Goal: Information Seeking & Learning: Compare options

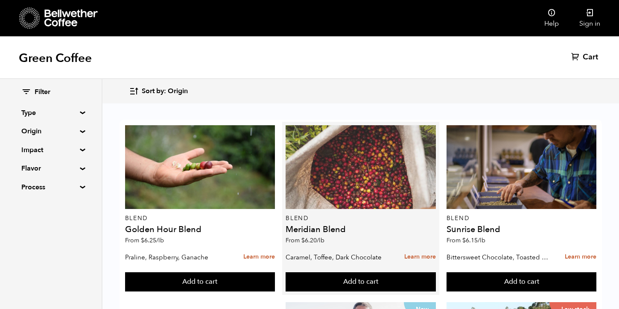
scroll to position [410, 0]
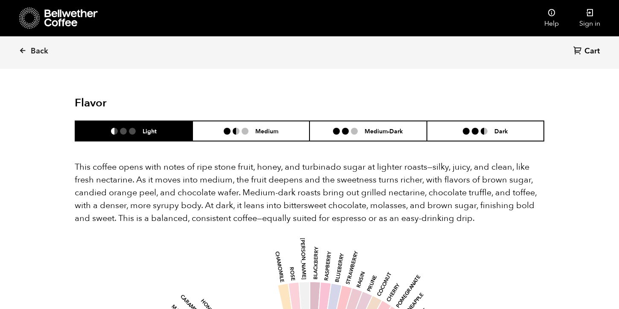
scroll to position [508, 0]
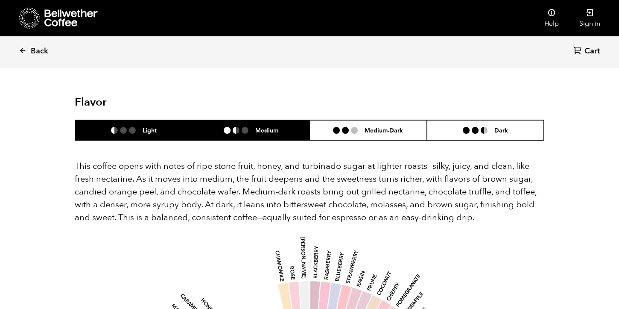
click at [269, 120] on li "Medium" at bounding box center [250, 130] width 117 height 20
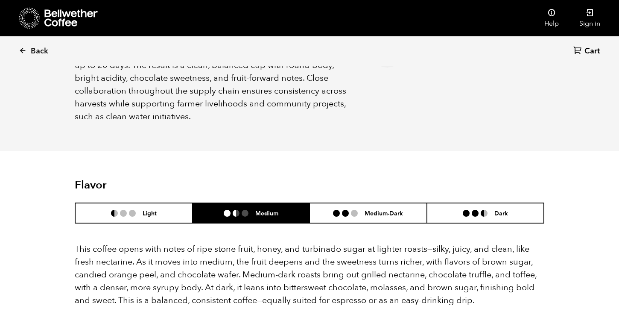
scroll to position [0, 0]
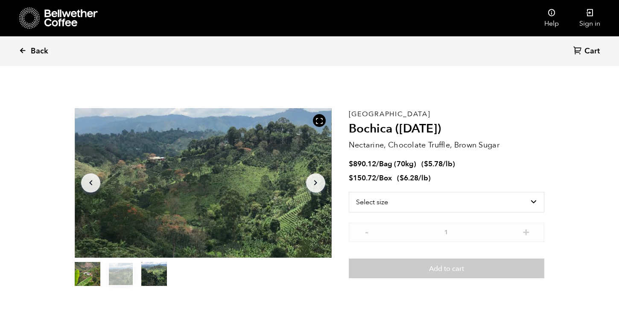
click at [40, 50] on span "Back" at bounding box center [39, 51] width 17 height 10
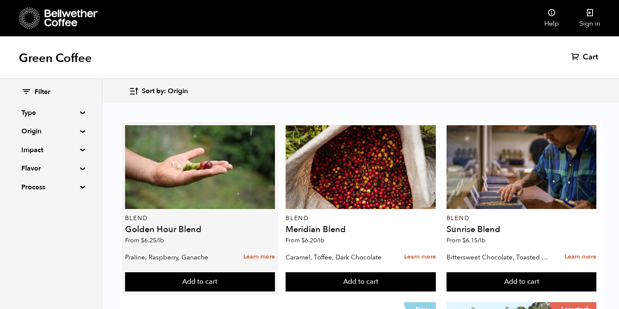
scroll to position [5, 0]
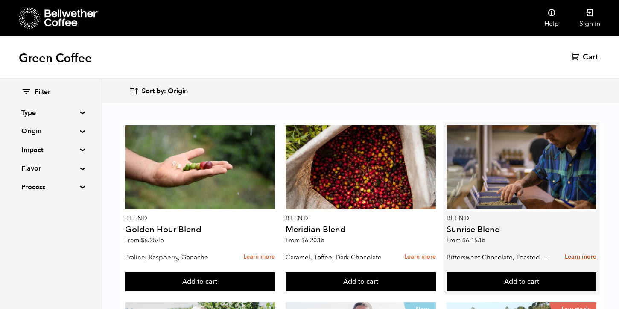
click at [579, 252] on link "Learn more" at bounding box center [581, 256] width 32 height 18
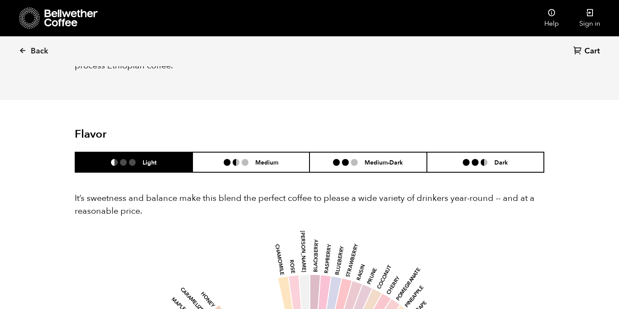
scroll to position [442, 0]
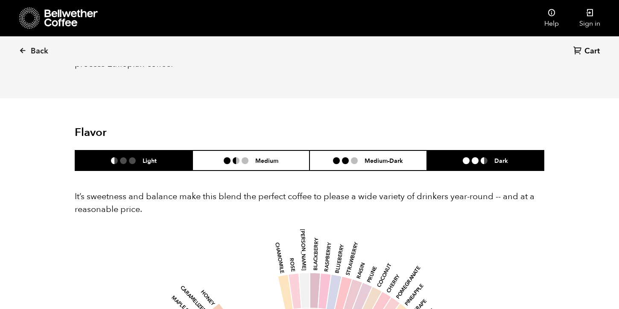
click at [503, 157] on h6 "Dark" at bounding box center [501, 160] width 14 height 7
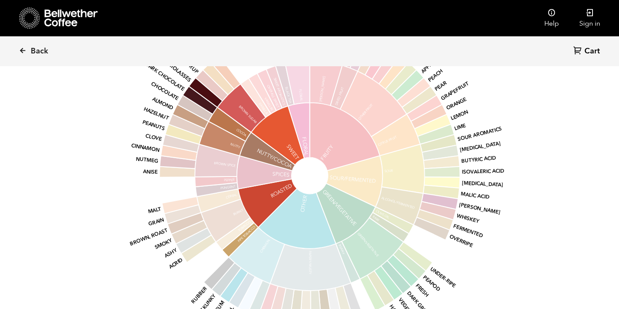
scroll to position [690, 0]
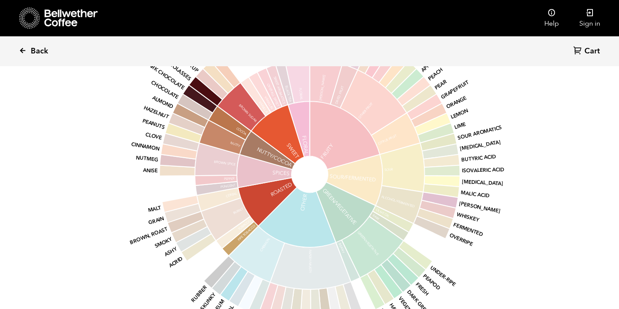
click at [37, 47] on span "Back" at bounding box center [39, 51] width 17 height 10
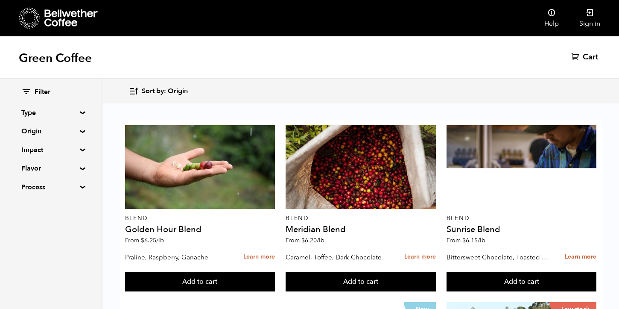
scroll to position [22, 0]
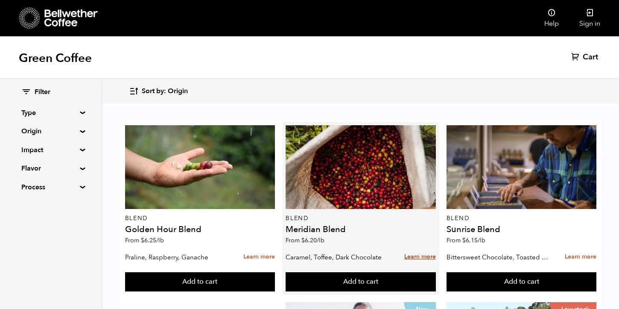
click at [427, 247] on link "Learn more" at bounding box center [420, 256] width 32 height 18
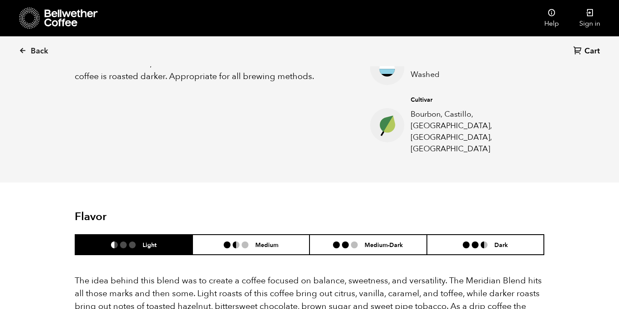
scroll to position [369, 0]
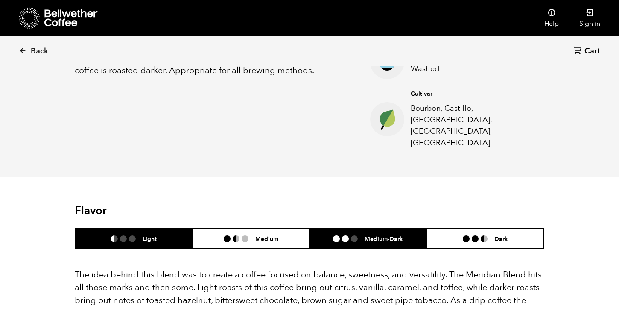
click at [367, 235] on h6 "Medium-Dark" at bounding box center [383, 238] width 38 height 7
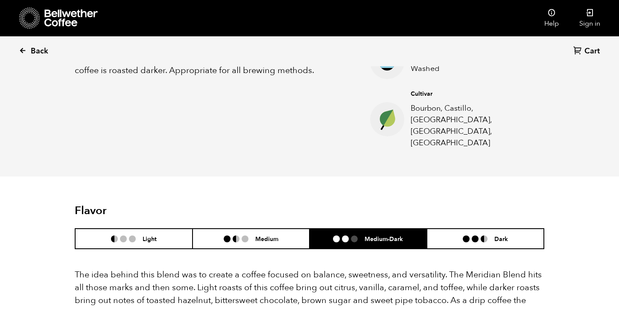
click at [31, 55] on span "Back" at bounding box center [39, 51] width 17 height 10
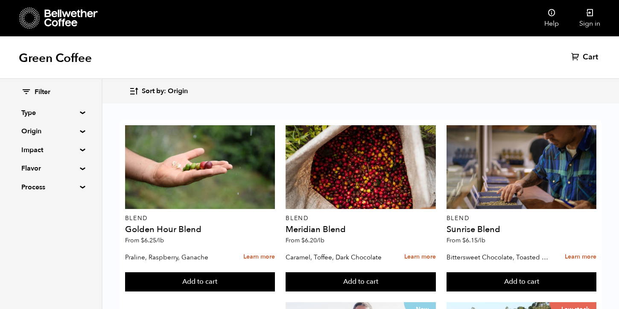
scroll to position [748, 0]
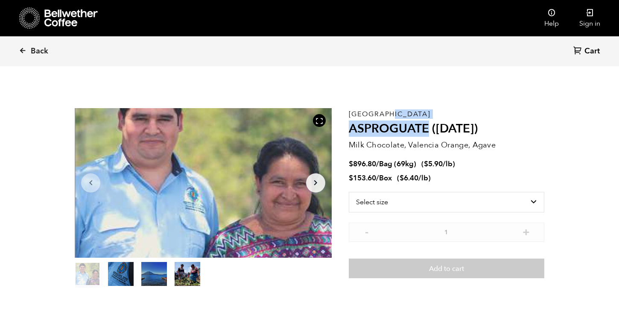
drag, startPoint x: 428, startPoint y: 128, endPoint x: 349, endPoint y: 110, distance: 81.8
click at [349, 110] on div "Guatemala ASPROGUATE (JUN 25) Milk Chocolate, Valencia Orange, Agave $ 896.80 /…" at bounding box center [446, 197] width 195 height 179
copy div "Guatemala ASPROGUATE"
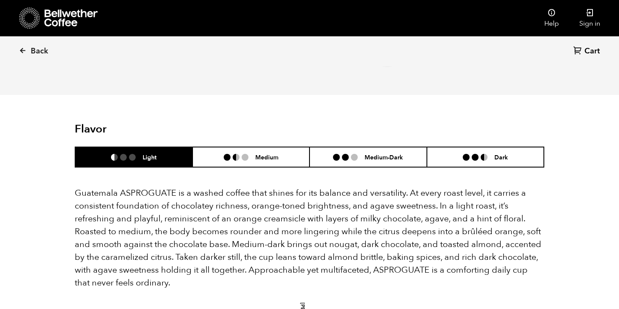
scroll to position [515, 0]
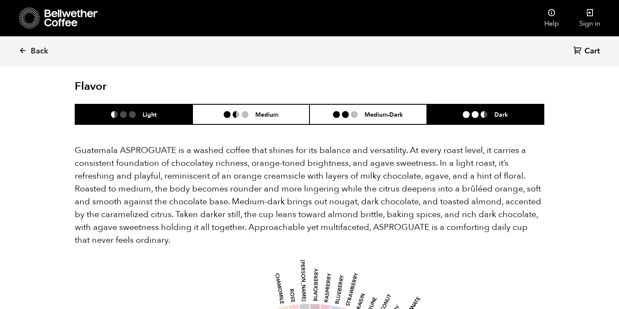
click at [495, 108] on li "Dark" at bounding box center [485, 114] width 117 height 20
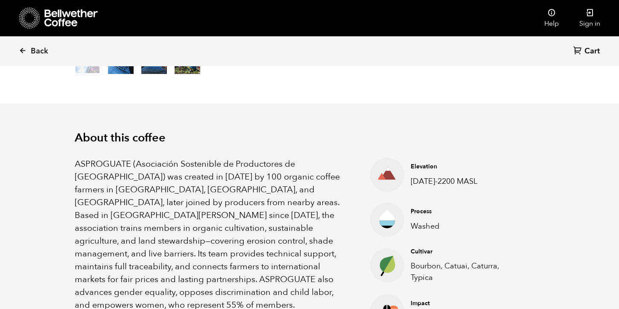
scroll to position [0, 0]
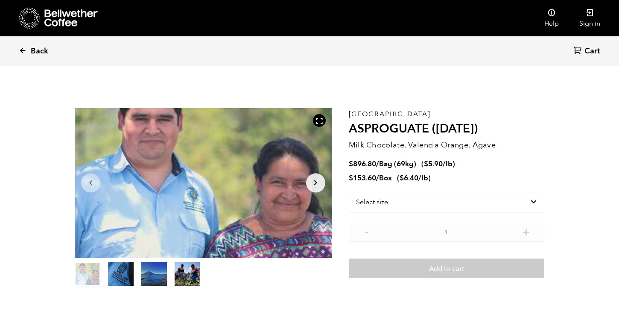
click at [39, 49] on span "Back" at bounding box center [39, 51] width 17 height 10
